Goal: Task Accomplishment & Management: Use online tool/utility

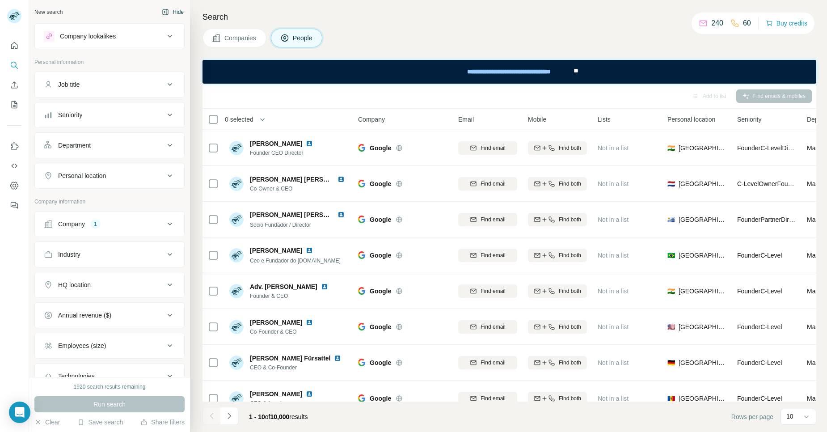
click at [167, 12] on button "Hide" at bounding box center [173, 11] width 34 height 13
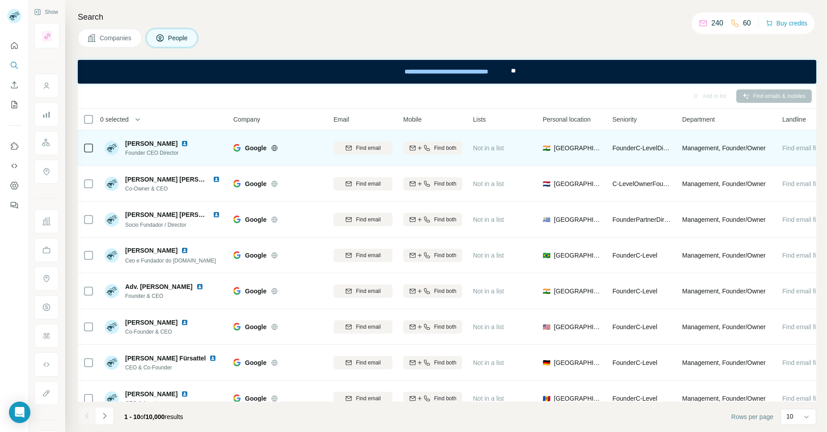
drag, startPoint x: 186, startPoint y: 143, endPoint x: 125, endPoint y: 142, distance: 60.4
click at [125, 142] on span "[PERSON_NAME]" at bounding box center [151, 143] width 52 height 9
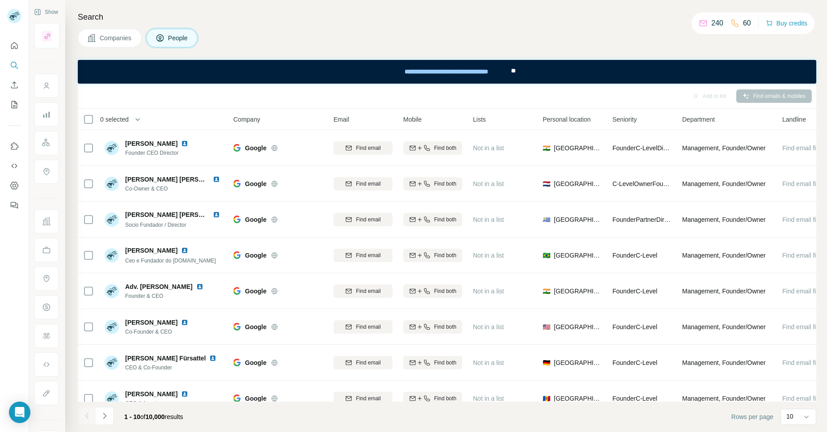
copy span "[PERSON_NAME]"
click at [216, 98] on div "Add to list Find emails & mobiles" at bounding box center [447, 96] width 730 height 16
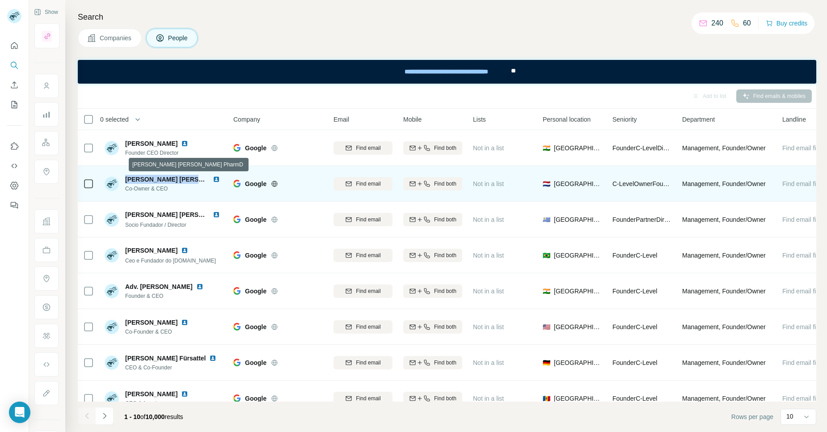
drag, startPoint x: 206, startPoint y: 180, endPoint x: 127, endPoint y: 179, distance: 78.7
click at [127, 179] on span "Arsia Salimi Gilani PharmD" at bounding box center [191, 179] width 132 height 7
copy span "Arsia Salimi Gilani PharmD"
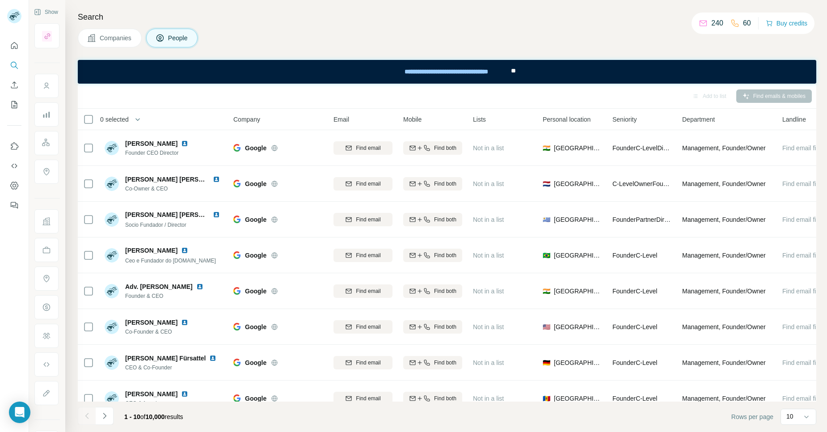
click at [200, 93] on div "Add to list Find emails & mobiles" at bounding box center [447, 96] width 730 height 16
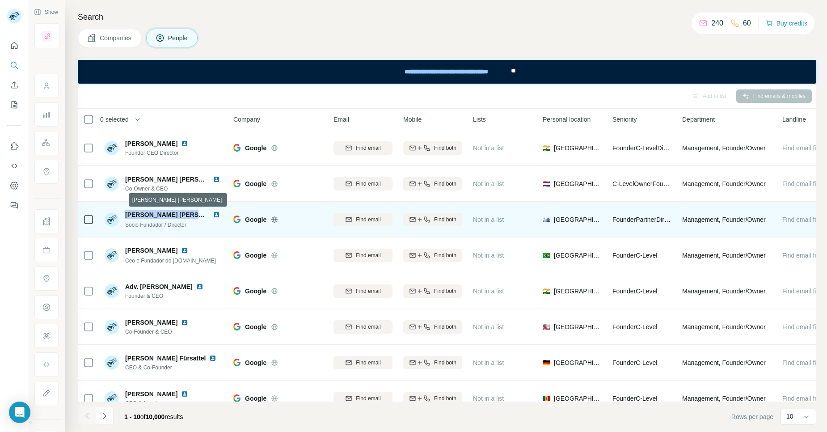
drag, startPoint x: 204, startPoint y: 212, endPoint x: 126, endPoint y: 212, distance: 77.4
click at [126, 212] on span "Fernando Cabrera Alfonso" at bounding box center [178, 214] width 107 height 7
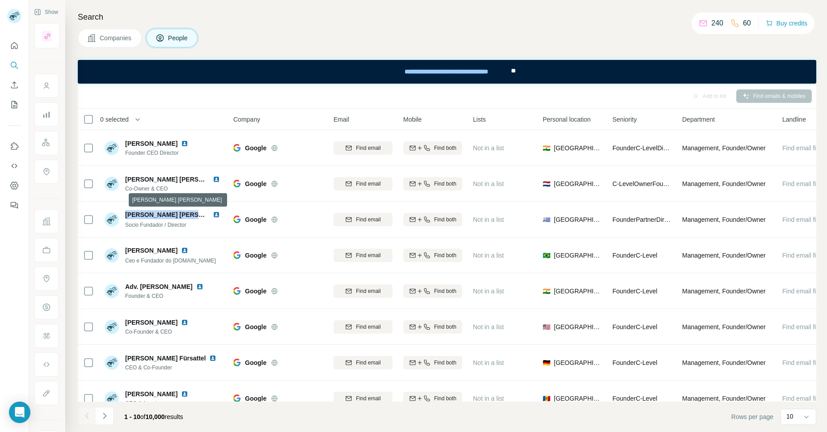
copy span "Fernando Cabrera Alfonso"
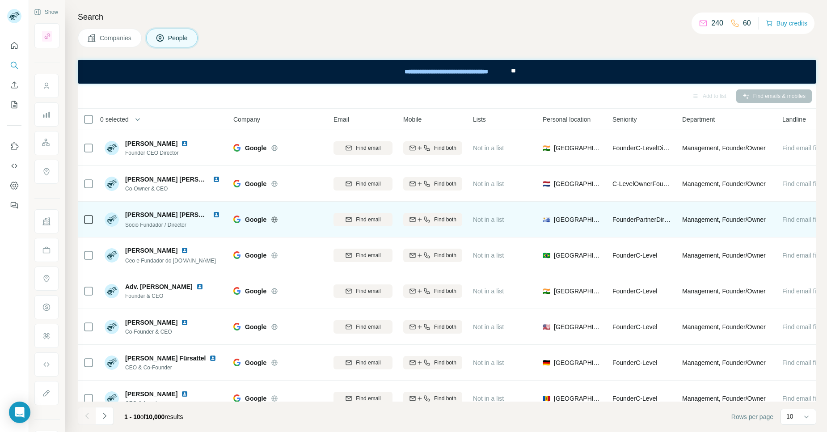
click at [295, 218] on div at bounding box center [285, 219] width 29 height 7
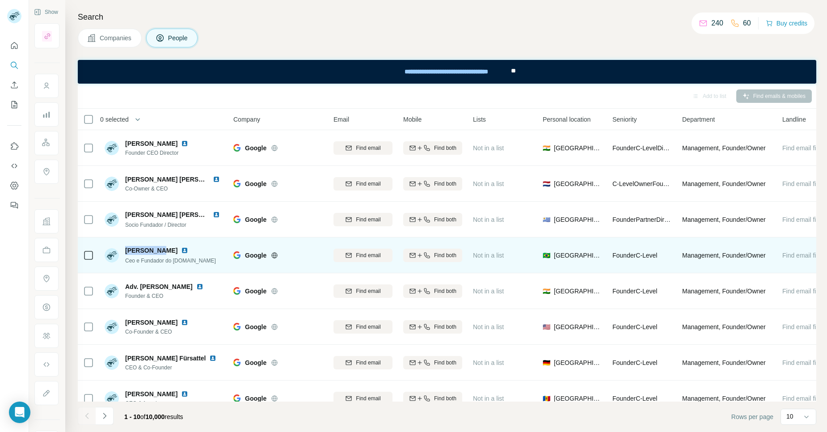
drag, startPoint x: 167, startPoint y: 250, endPoint x: 125, endPoint y: 249, distance: 41.6
click at [125, 249] on div "ANDRÉ LUSO" at bounding box center [170, 250] width 91 height 9
copy span "ANDRÉ LUSO"
click at [212, 246] on div "ANDRÉ LUSO" at bounding box center [170, 250] width 91 height 9
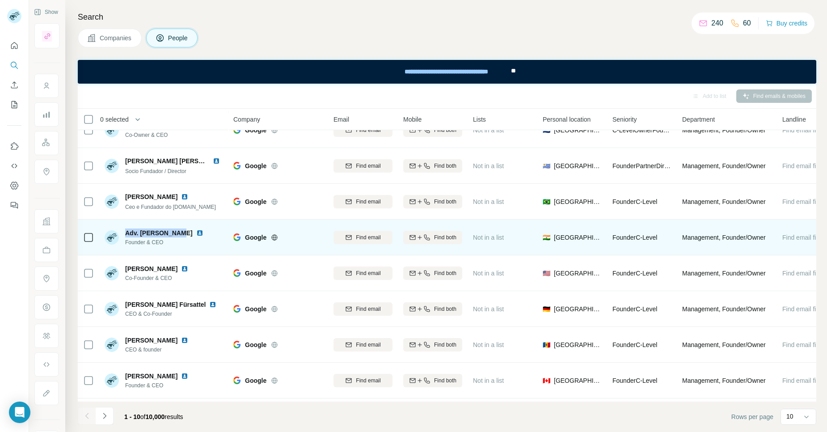
drag, startPoint x: 180, startPoint y: 232, endPoint x: 127, endPoint y: 229, distance: 52.4
click at [127, 229] on span "Adv. Rameez Reza" at bounding box center [159, 233] width 68 height 9
copy span "Adv. Rameez Reza"
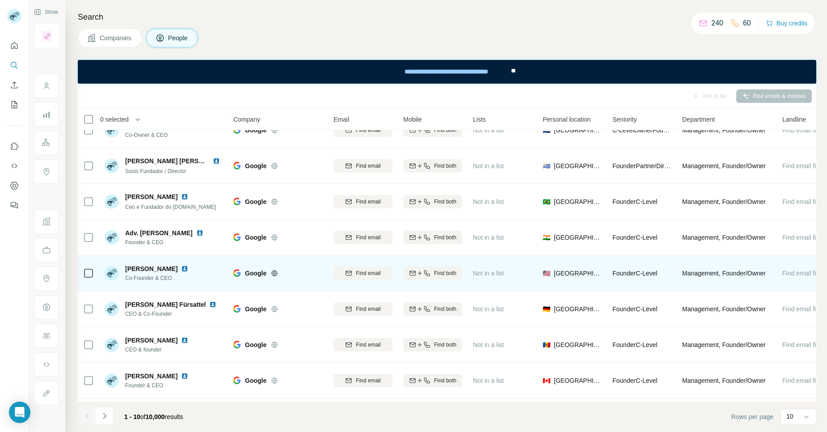
click at [201, 269] on div "Alesia Pinney Co-Founder & CEO" at bounding box center [164, 273] width 119 height 25
drag, startPoint x: 166, startPoint y: 268, endPoint x: 127, endPoint y: 266, distance: 39.0
click at [127, 266] on div "Alesia Pinney" at bounding box center [158, 268] width 67 height 9
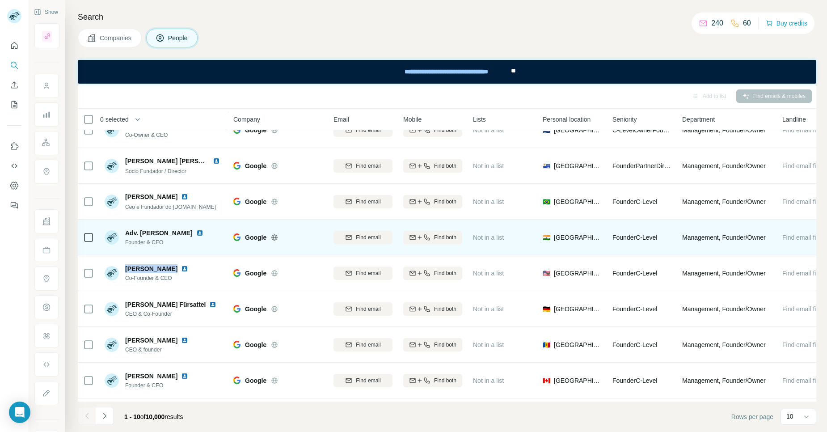
copy span "Alesia Pinney"
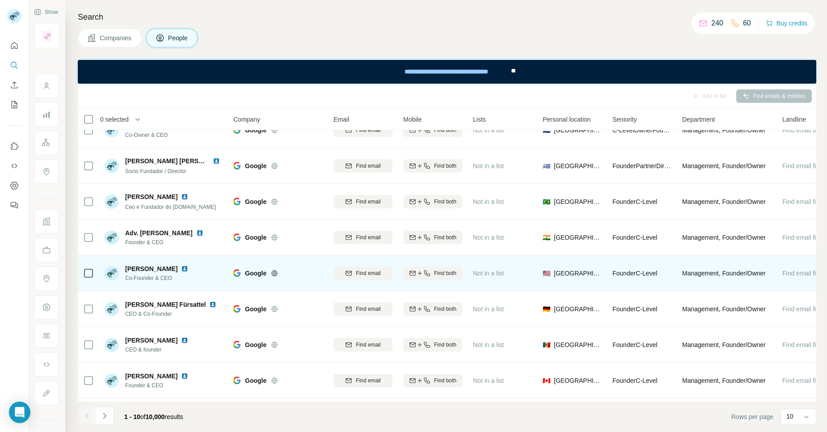
click at [202, 277] on div "Alesia Pinney Co-Founder & CEO" at bounding box center [164, 273] width 119 height 25
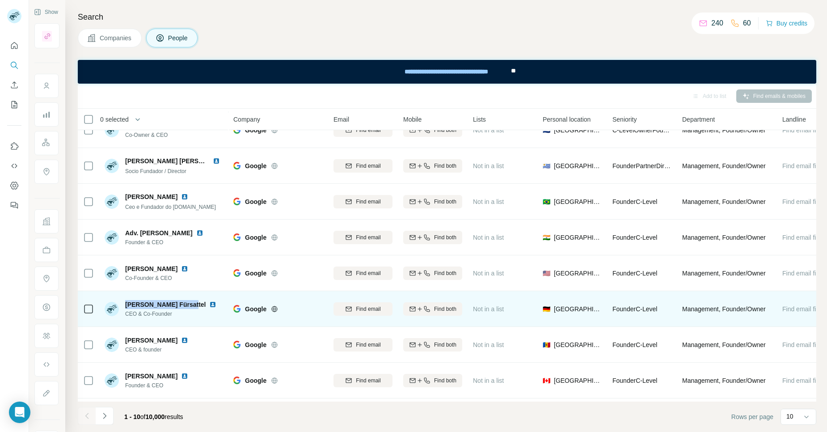
drag, startPoint x: 187, startPoint y: 305, endPoint x: 127, endPoint y: 303, distance: 60.0
click at [127, 303] on div "Andreas C. Fürsattel" at bounding box center [172, 304] width 95 height 9
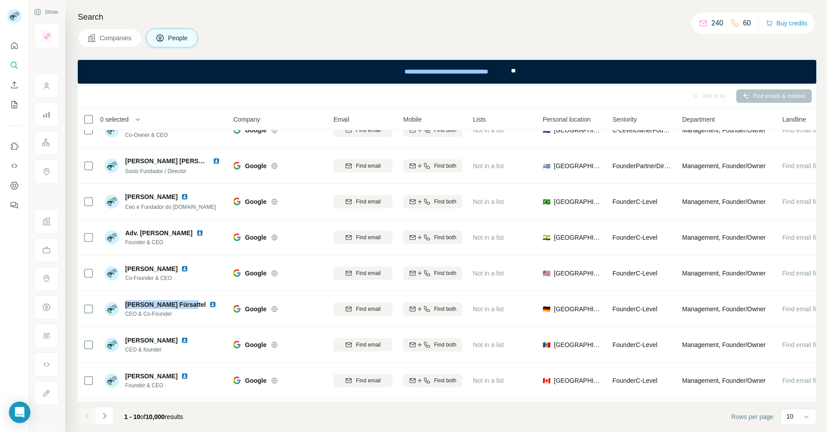
copy span "Andreas C. Fürsattel"
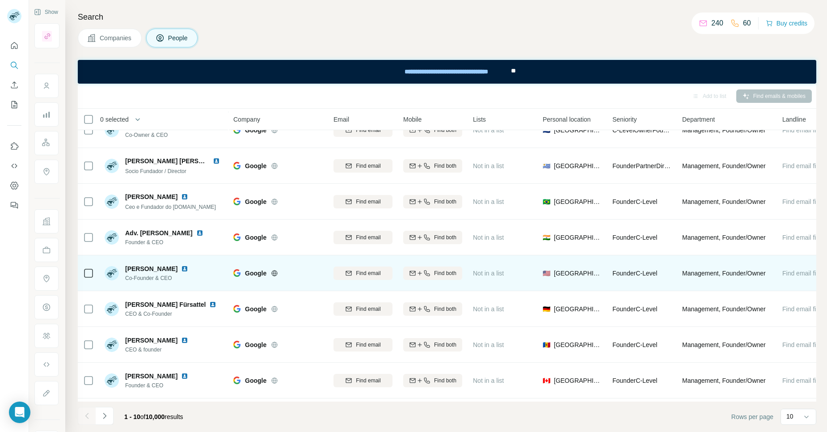
click at [221, 283] on div "Alesia Pinney Co-Founder & CEO" at bounding box center [164, 273] width 119 height 25
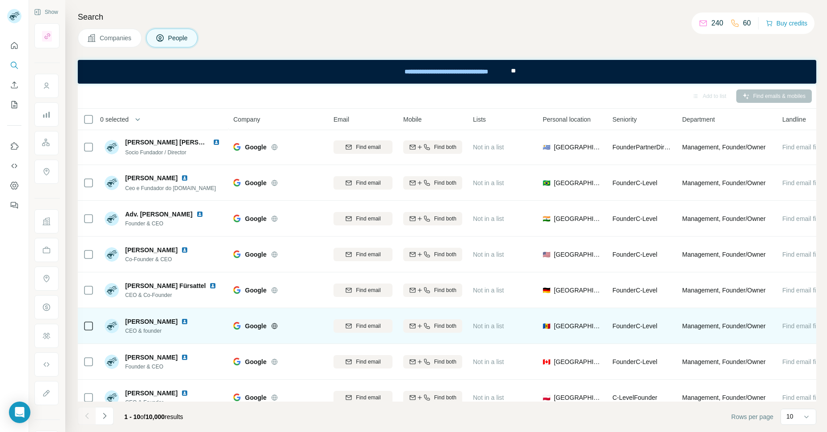
scroll to position [91, 0]
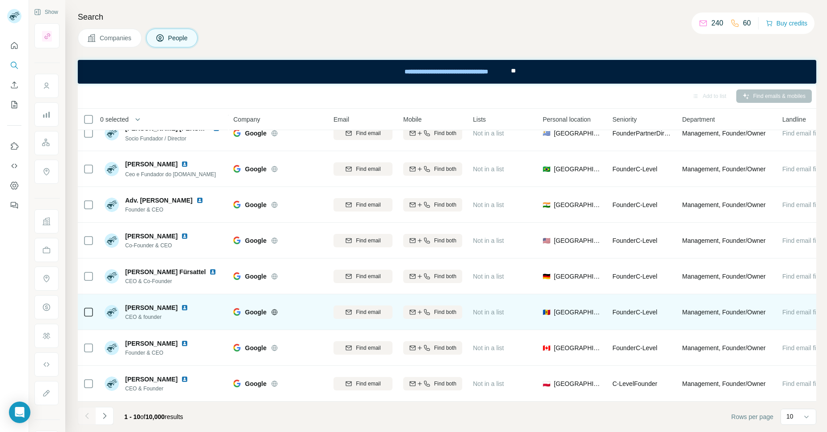
drag, startPoint x: 176, startPoint y: 303, endPoint x: 127, endPoint y: 301, distance: 48.8
click at [127, 303] on span "Andrey Klimenko" at bounding box center [151, 307] width 52 height 9
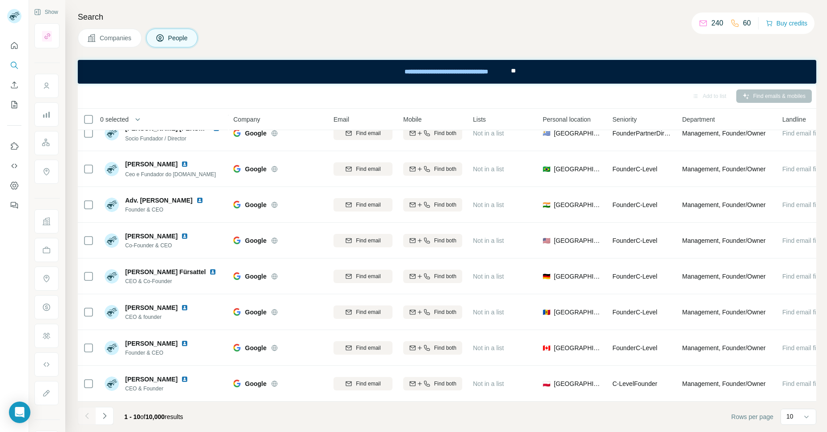
copy span "Andrey Klimenko"
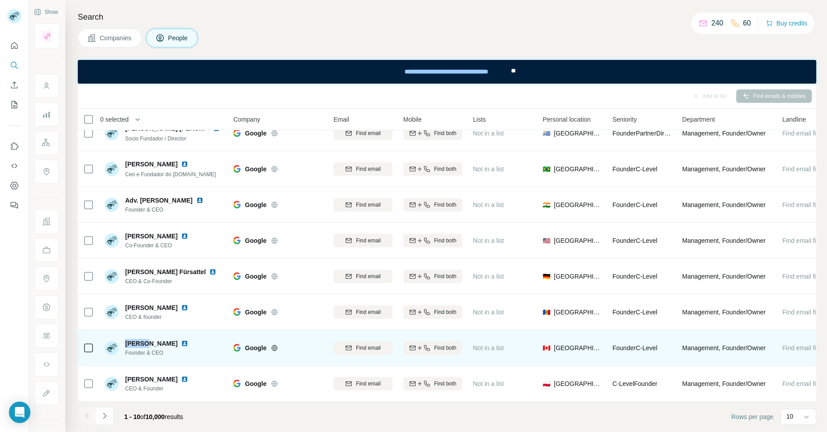
drag, startPoint x: 147, startPoint y: 339, endPoint x: 125, endPoint y: 338, distance: 21.5
click at [125, 339] on div "Anh Ly" at bounding box center [158, 343] width 67 height 9
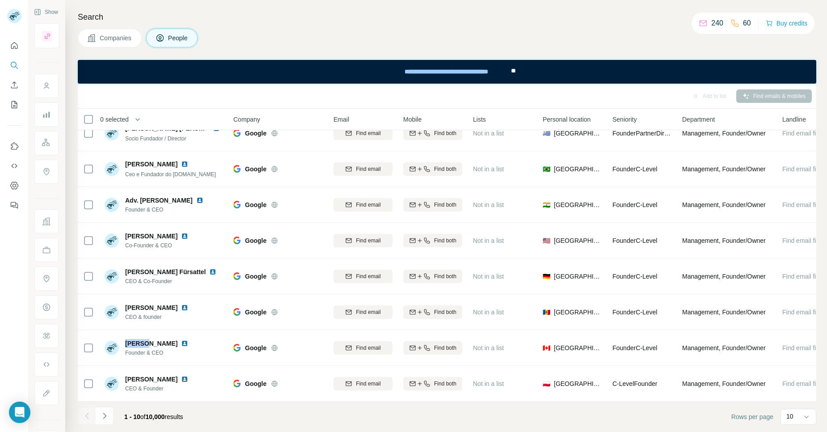
copy span "Anh Ly"
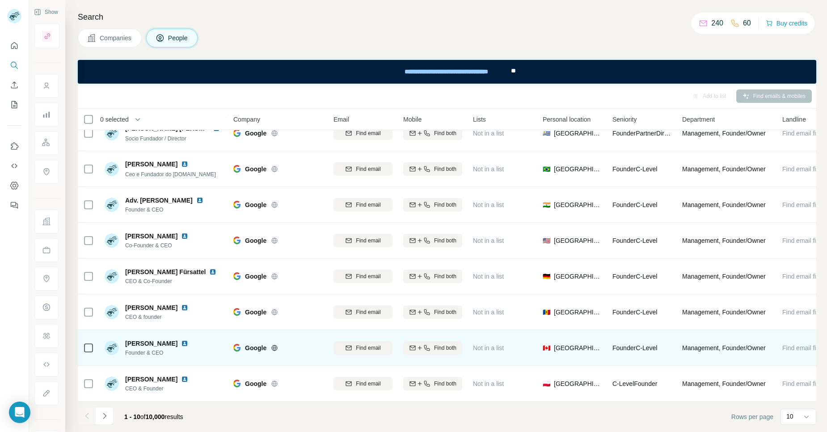
click at [210, 341] on div "Anh Ly Founder & CEO" at bounding box center [164, 347] width 119 height 25
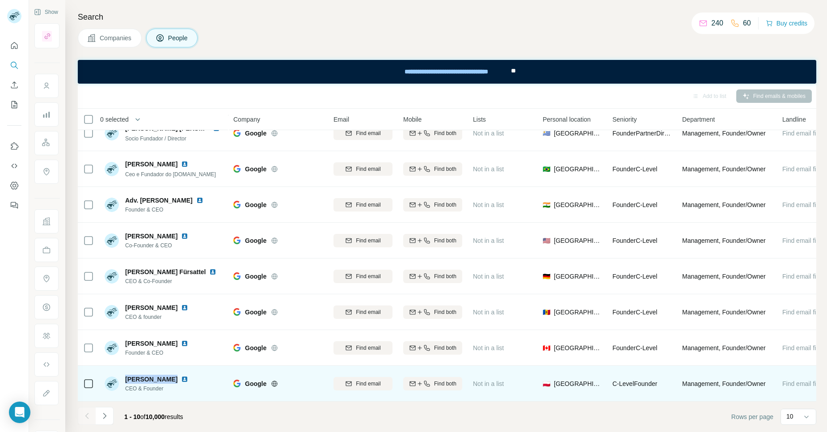
drag, startPoint x: 172, startPoint y: 375, endPoint x: 125, endPoint y: 373, distance: 46.6
click at [125, 375] on div "Anna Urbańska" at bounding box center [158, 379] width 67 height 9
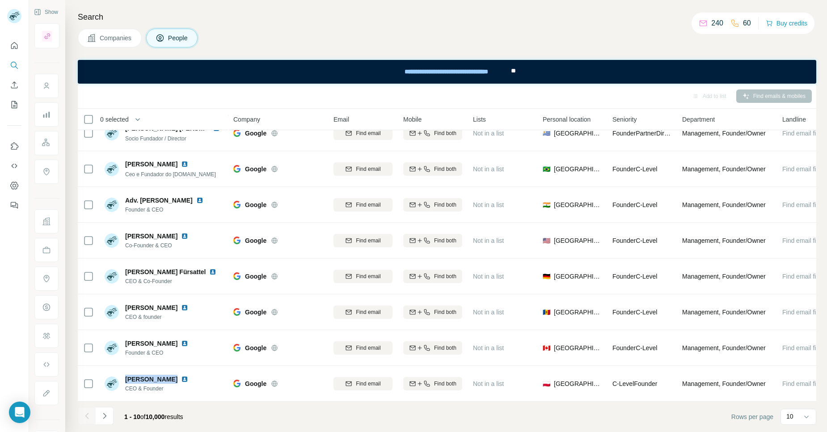
copy span "Anna Urbańska"
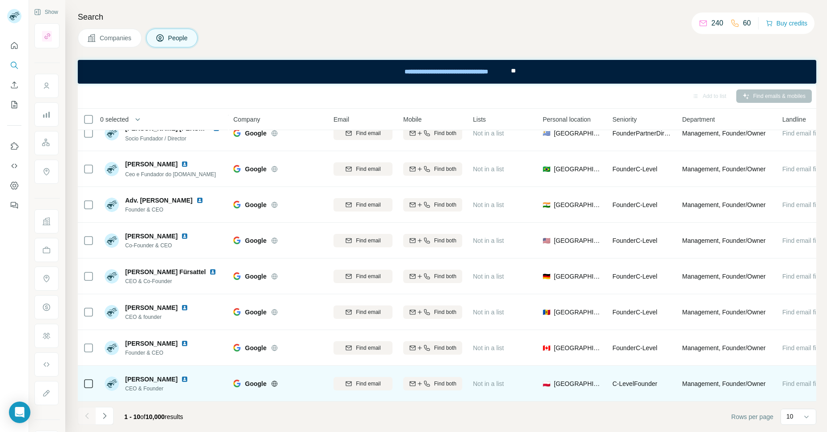
click at [203, 375] on div "Anna Urbańska CEO & Founder" at bounding box center [164, 383] width 119 height 25
drag, startPoint x: 170, startPoint y: 376, endPoint x: 127, endPoint y: 375, distance: 43.8
click at [127, 375] on span "Anna Urbańska" at bounding box center [151, 379] width 52 height 9
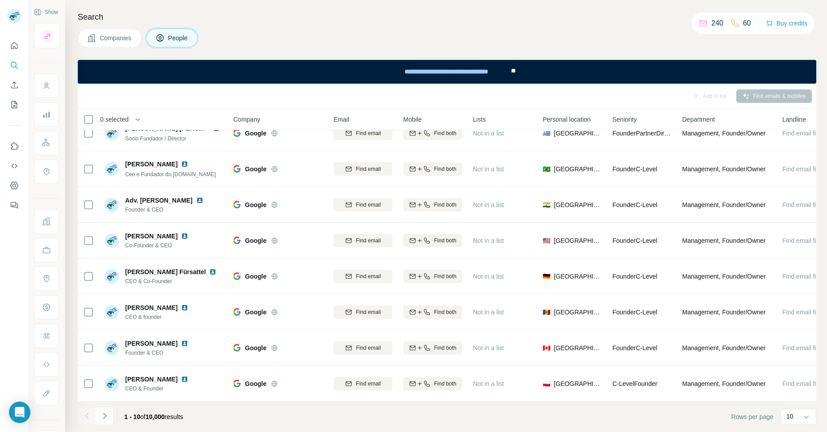
click at [211, 92] on div "Add to list Find emails & mobiles" at bounding box center [447, 96] width 730 height 16
